Goal: Task Accomplishment & Management: Use online tool/utility

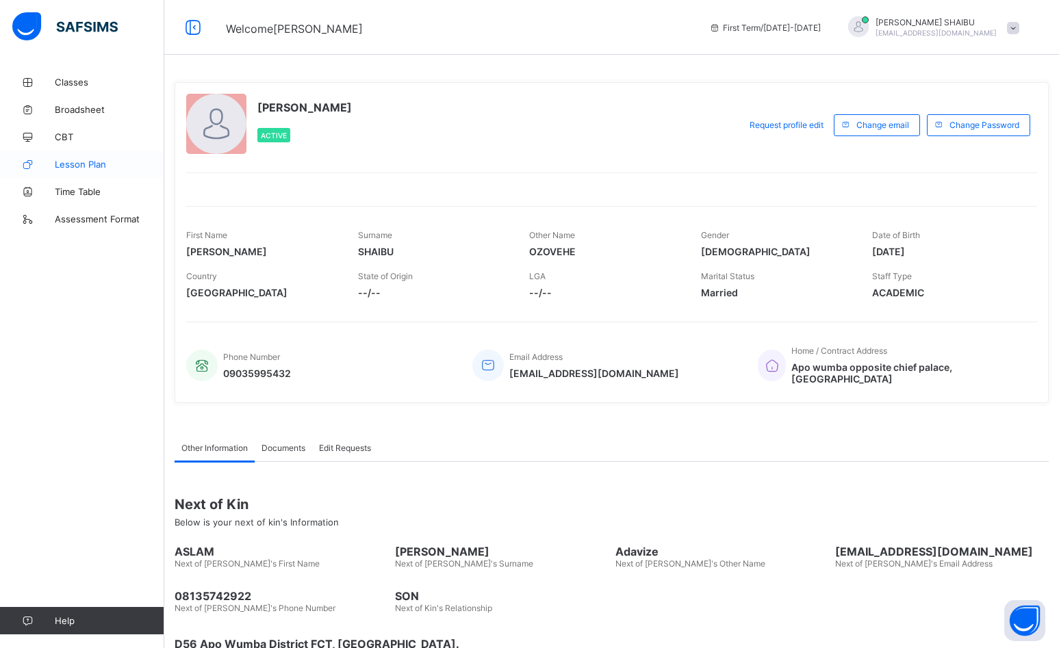
click at [111, 168] on span "Lesson Plan" at bounding box center [110, 164] width 110 height 11
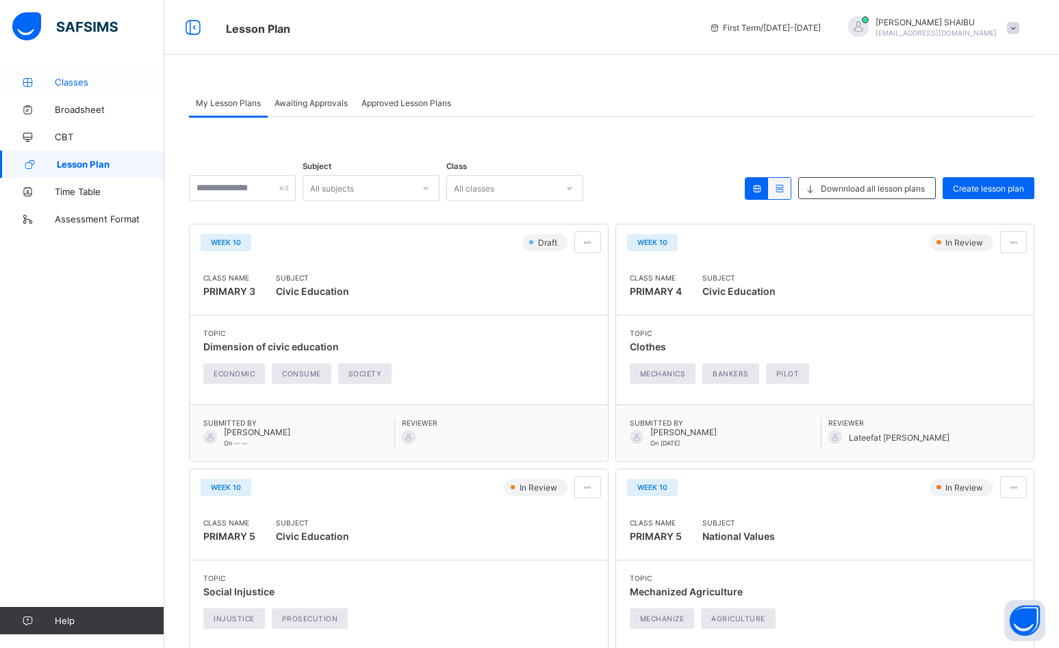
click at [67, 83] on span "Classes" at bounding box center [110, 82] width 110 height 11
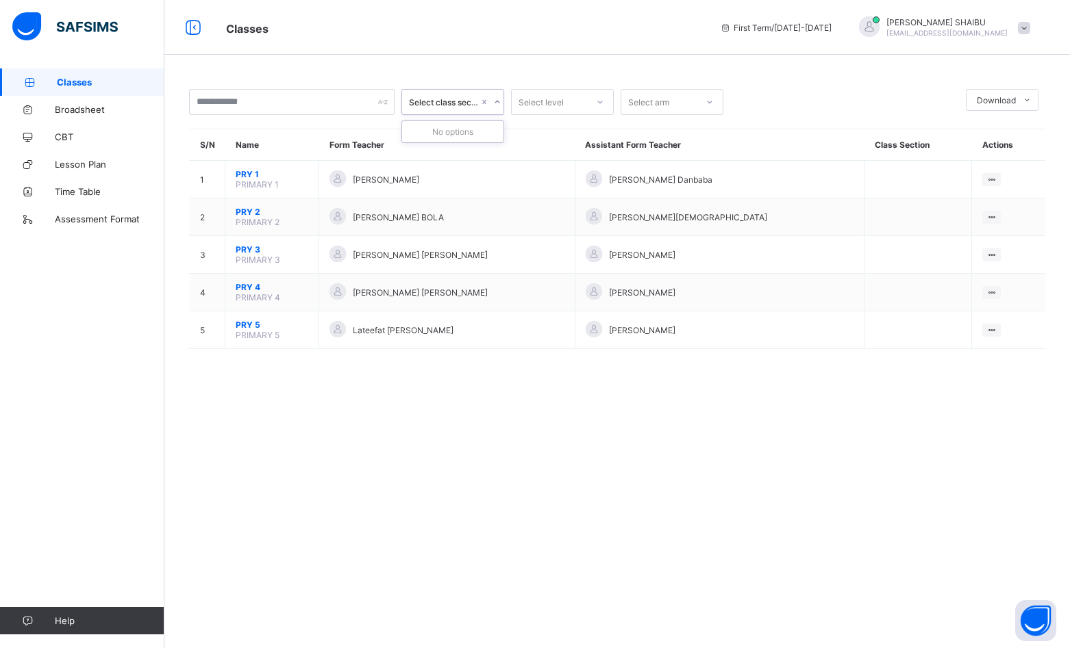
click at [494, 97] on div at bounding box center [496, 102] width 13 height 22
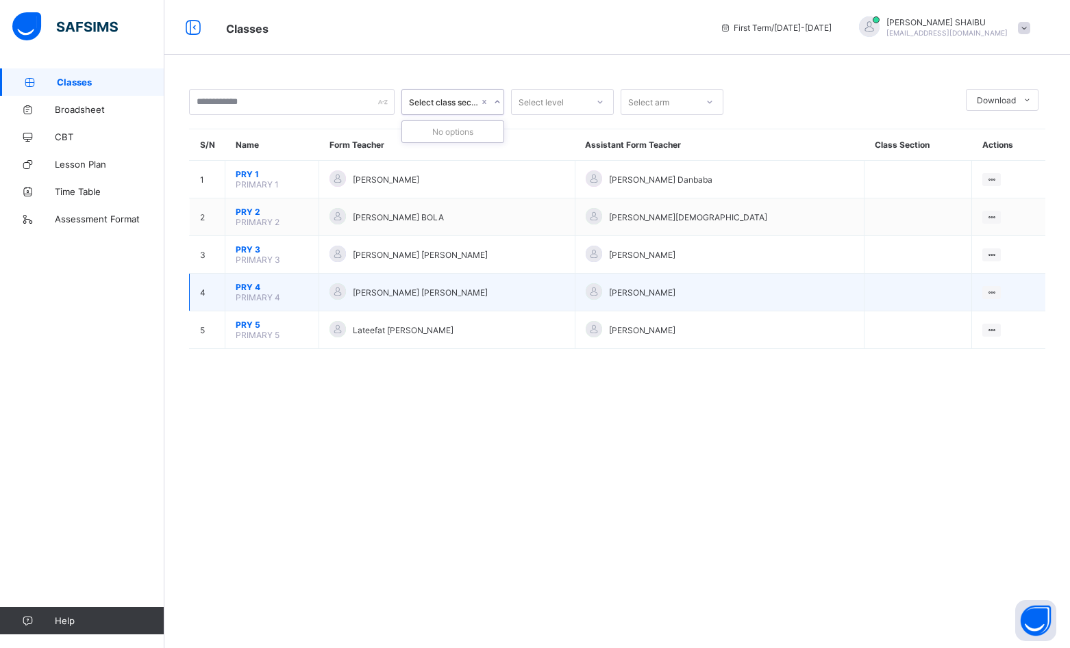
click at [255, 291] on span "PRY 4" at bounding box center [272, 287] width 73 height 10
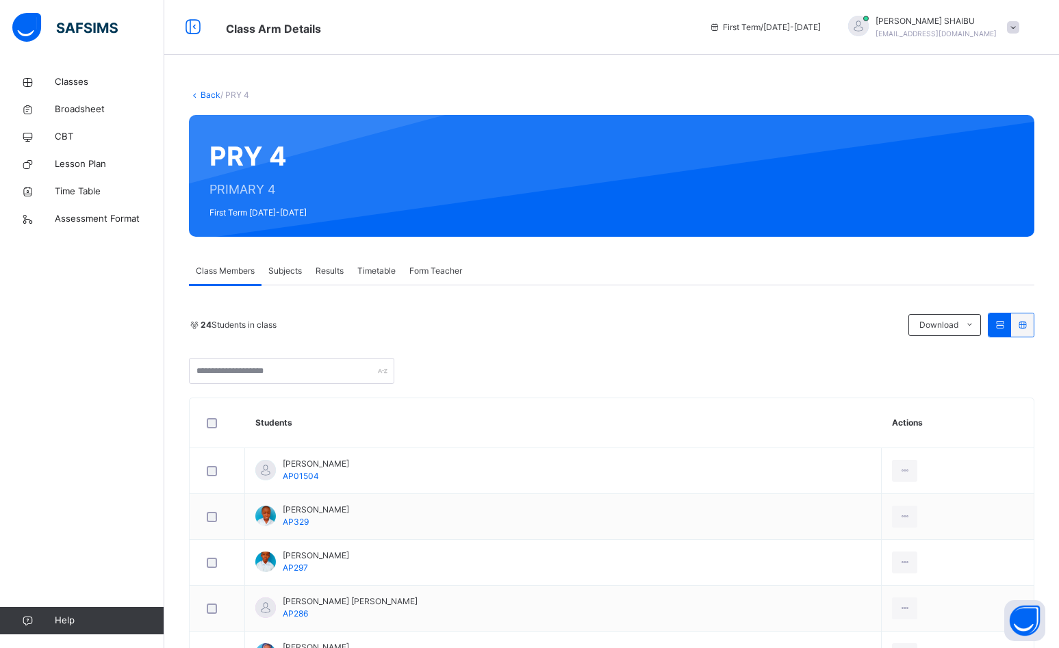
click at [299, 270] on span "Subjects" at bounding box center [285, 271] width 34 height 12
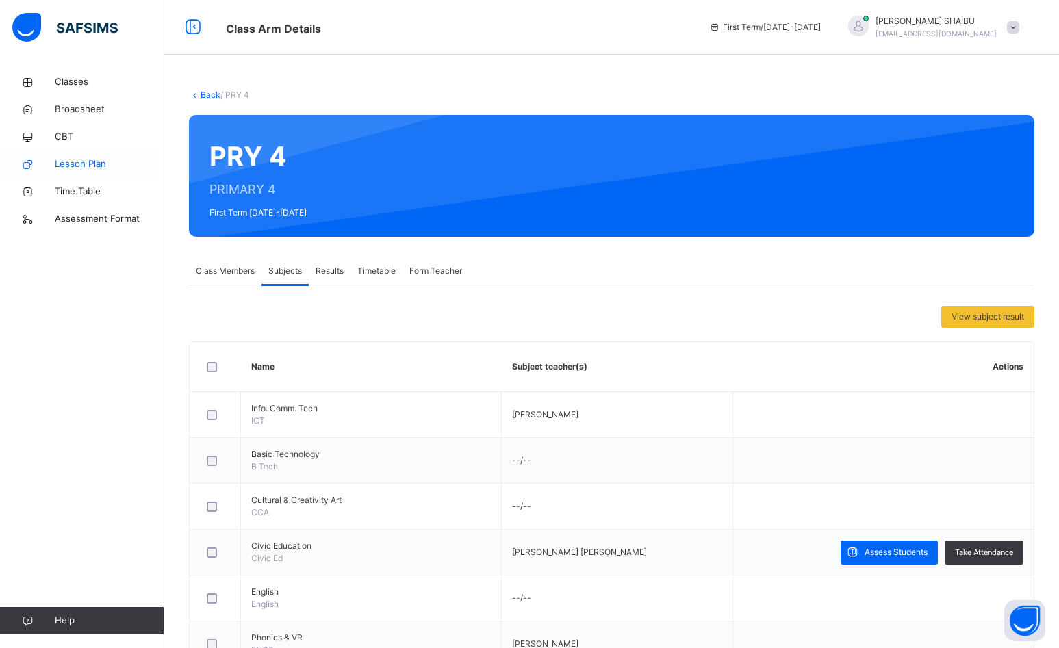
click at [103, 168] on span "Lesson Plan" at bounding box center [110, 164] width 110 height 14
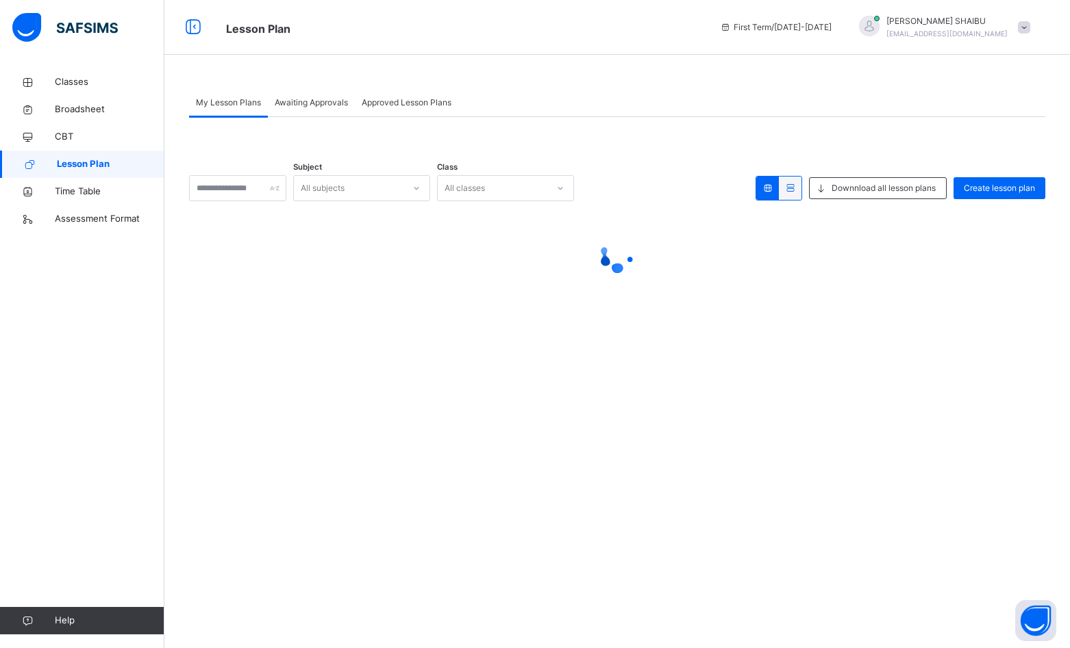
click at [477, 188] on div "All classes" at bounding box center [464, 188] width 40 height 26
click at [481, 188] on div "All classes" at bounding box center [464, 188] width 40 height 26
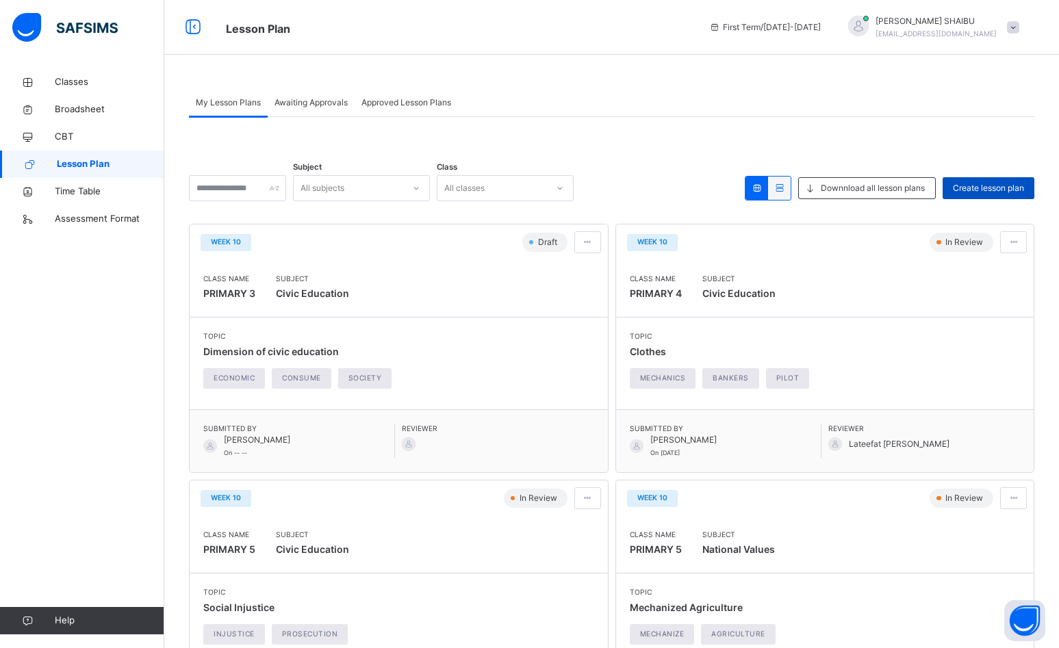
click at [995, 191] on span "Create lesson plan" at bounding box center [988, 188] width 71 height 12
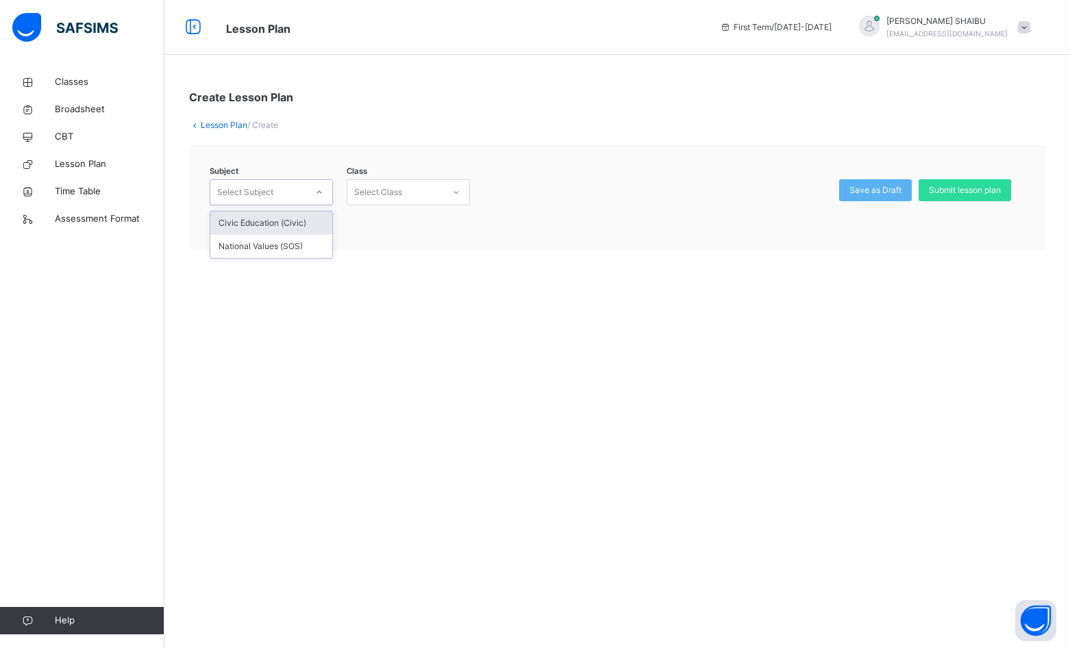
click at [323, 192] on icon at bounding box center [319, 193] width 8 height 14
click at [1021, 29] on span at bounding box center [1024, 27] width 12 height 12
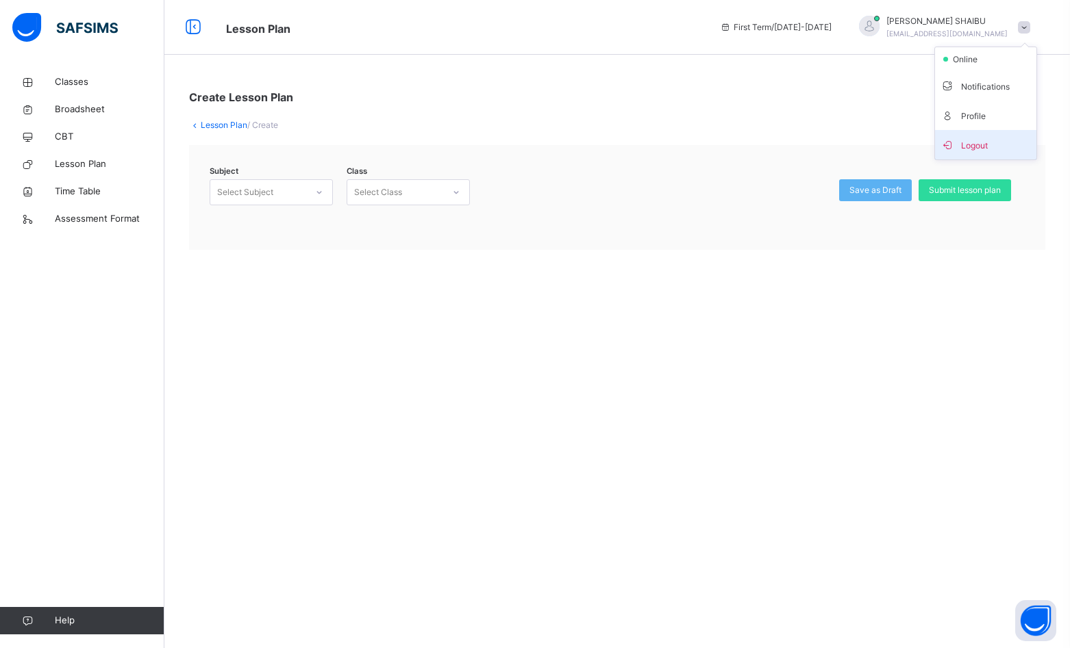
click at [984, 142] on span "Logout" at bounding box center [985, 145] width 90 height 18
